Goal: Browse casually: Explore the website without a specific task or goal

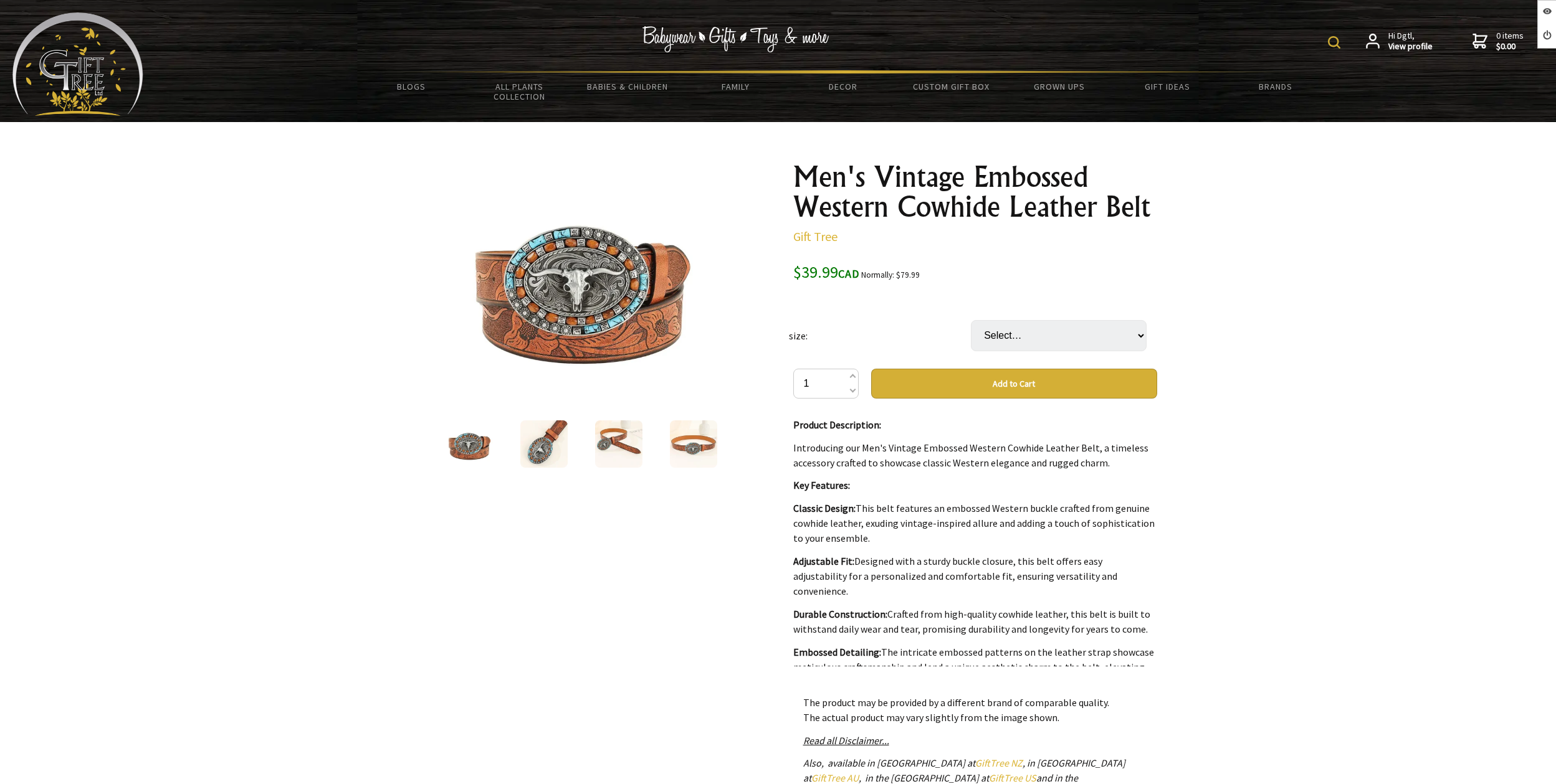
click at [1279, 279] on div at bounding box center [778, 530] width 1556 height 816
click at [1372, 192] on div at bounding box center [778, 530] width 1556 height 816
click at [1398, 108] on div "Hi Dgtl, View profile 0 items $0.00 BLOGS All Plants Collection Shop by Categor…" at bounding box center [844, 60] width 1400 height 97
click at [1484, 67] on div "Hi Dgtl, View profile 0 items $0.00" at bounding box center [844, 41] width 1400 height 58
